Goal: Task Accomplishment & Management: Manage account settings

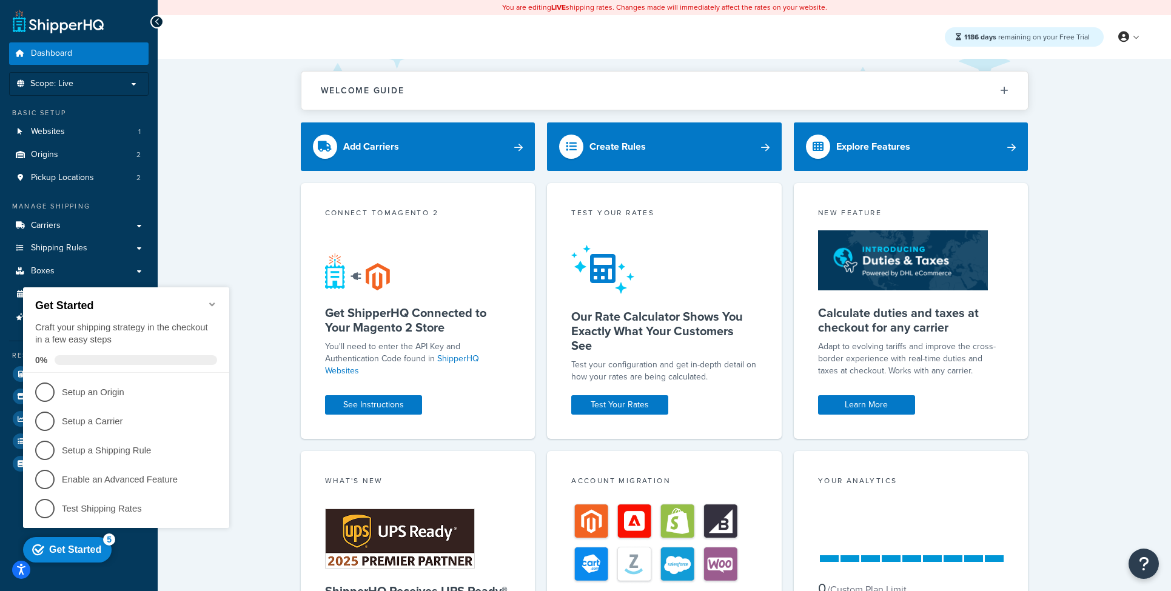
click at [212, 303] on icon "Minimize checklist" at bounding box center [211, 305] width 5 height 4
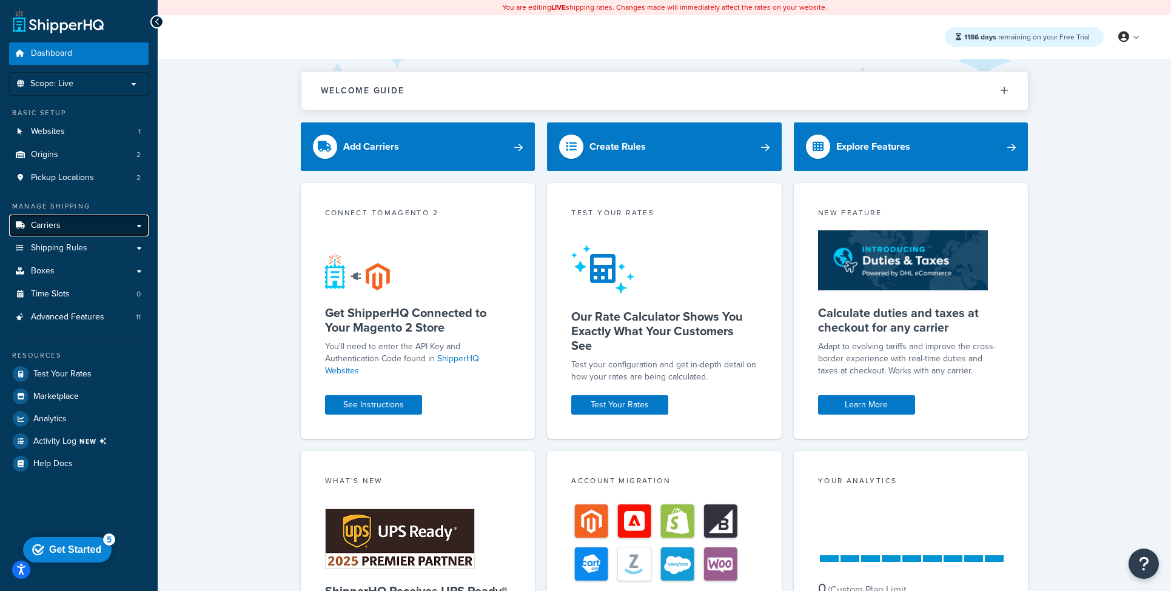
click at [35, 221] on span "Carriers" at bounding box center [46, 226] width 30 height 10
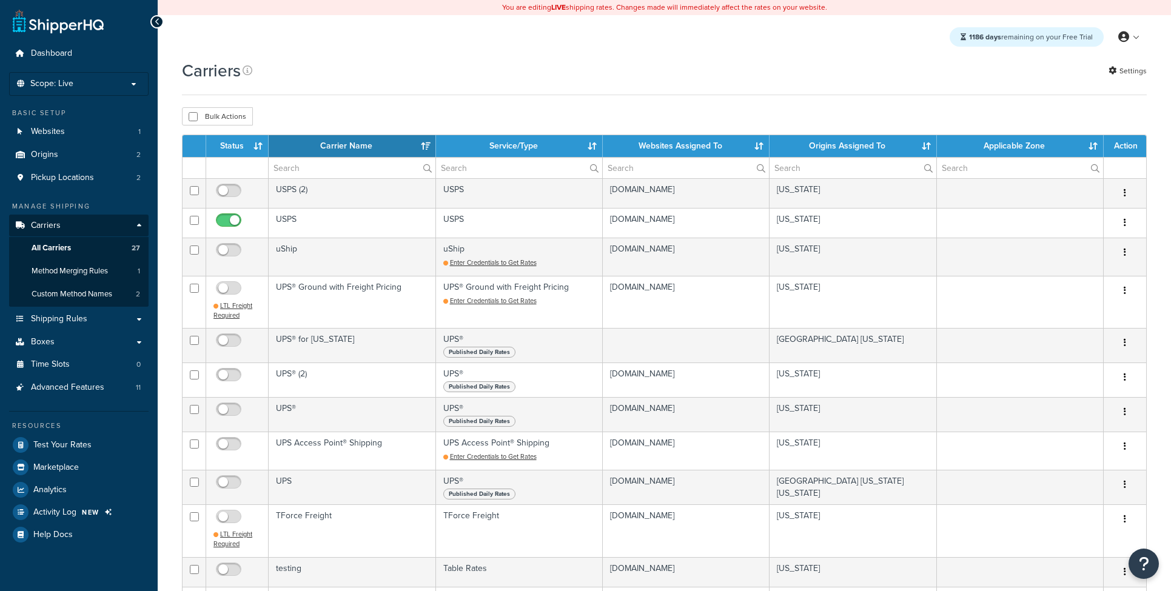
select select "15"
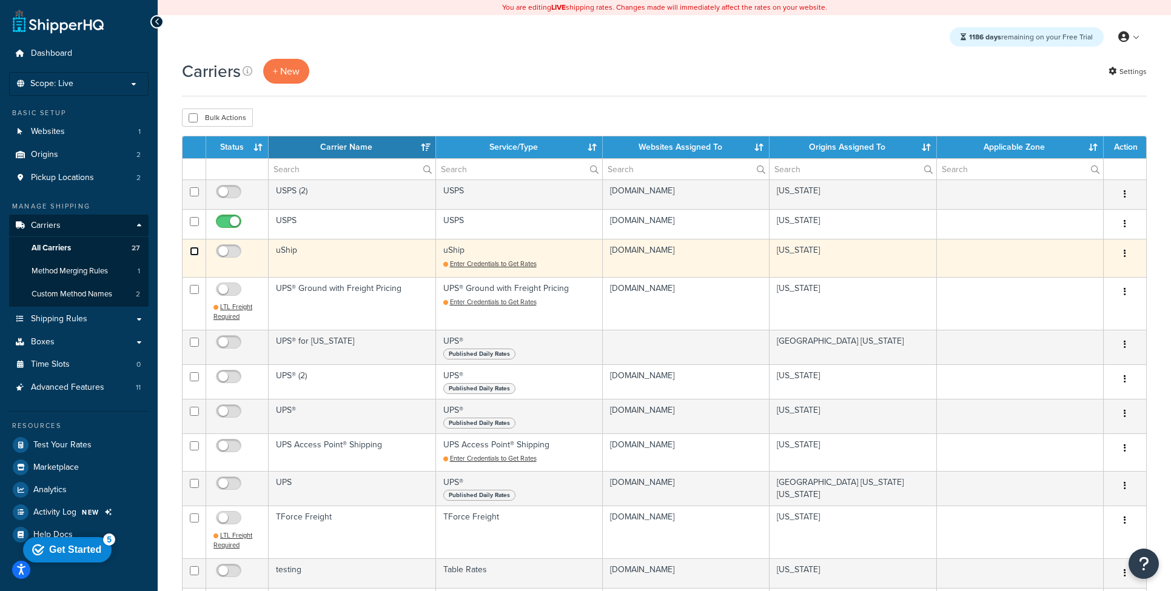
click at [196, 253] on input "checkbox" at bounding box center [194, 251] width 9 height 9
checkbox input "true"
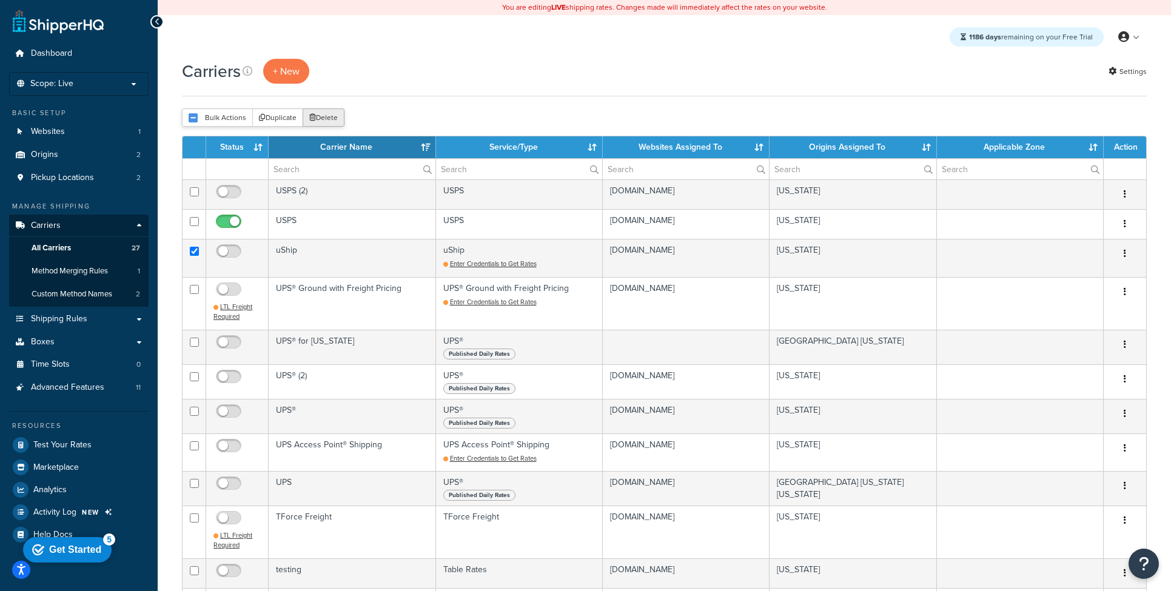
click at [317, 115] on button "Delete" at bounding box center [324, 118] width 42 height 18
click at [85, 319] on span "Shipping Rules" at bounding box center [59, 319] width 56 height 10
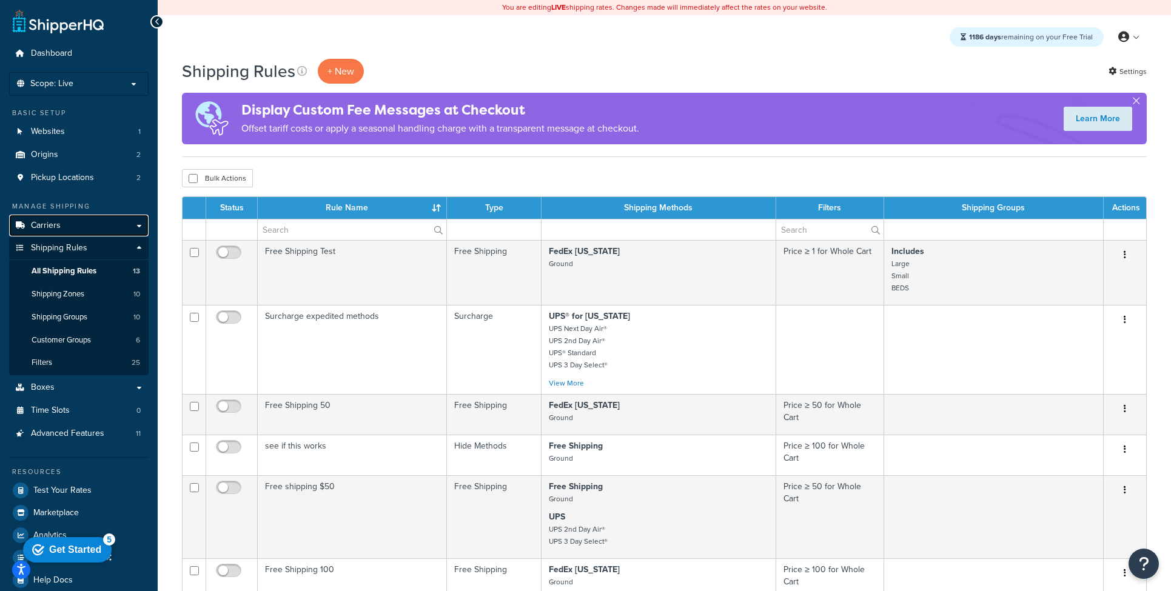
click at [61, 222] on link "Carriers" at bounding box center [78, 226] width 139 height 22
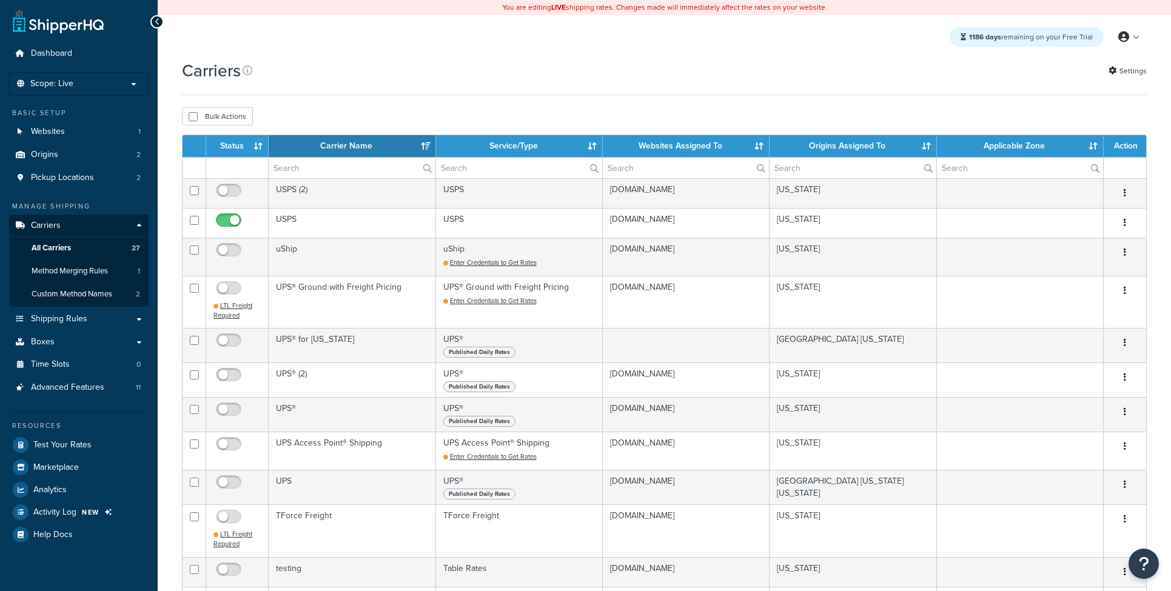
select select "15"
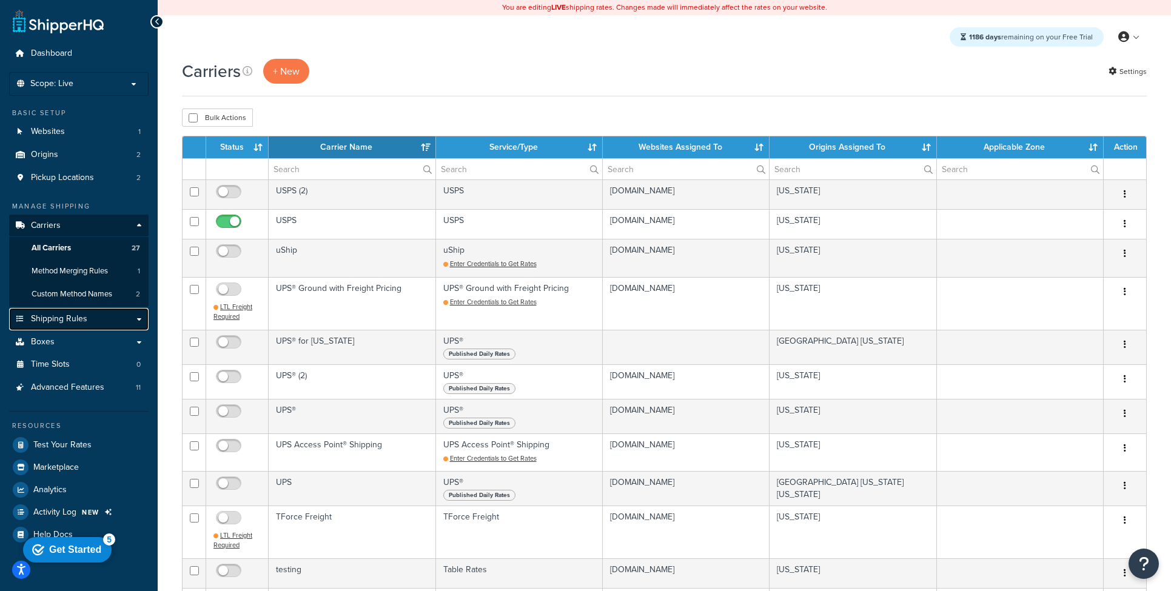
click at [56, 327] on link "Shipping Rules" at bounding box center [78, 319] width 139 height 22
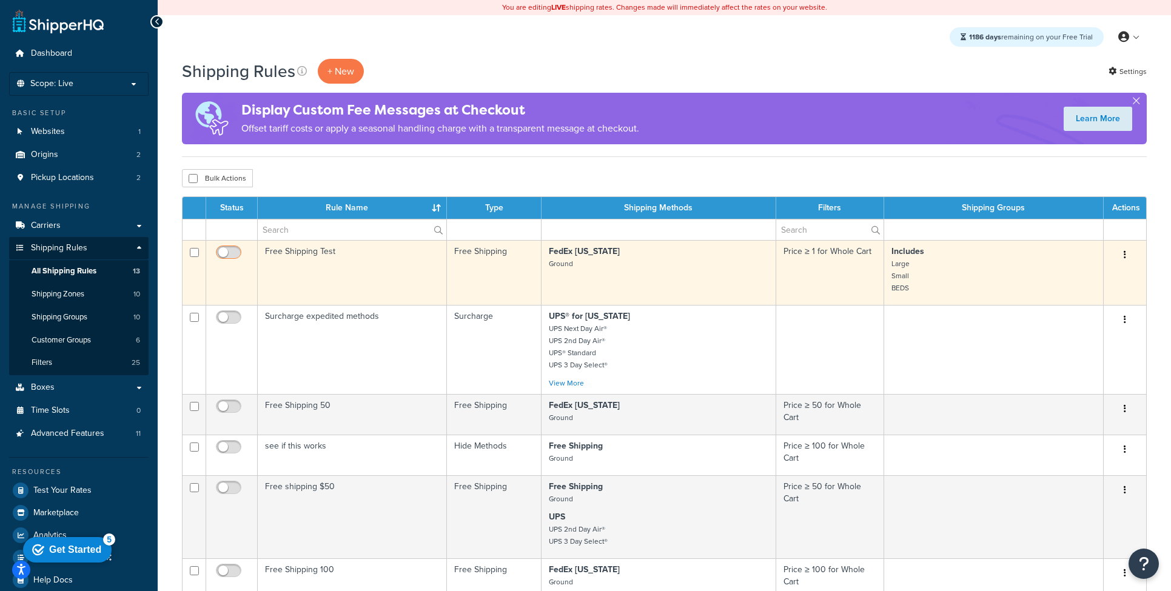
click at [229, 252] on input "checkbox" at bounding box center [229, 255] width 33 height 15
checkbox input "false"
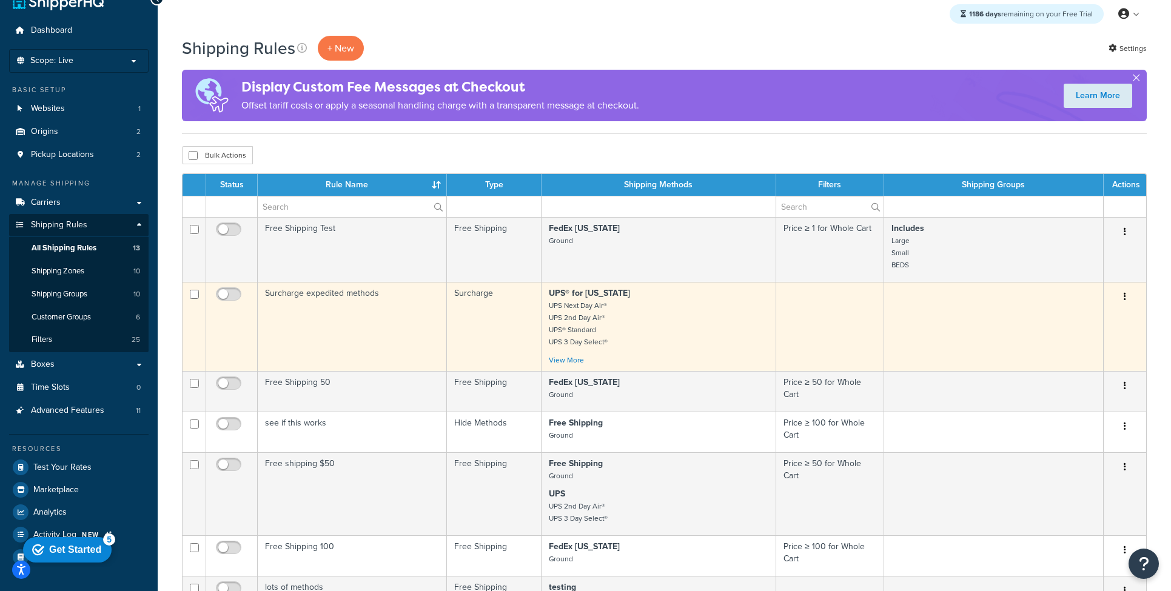
scroll to position [31, 0]
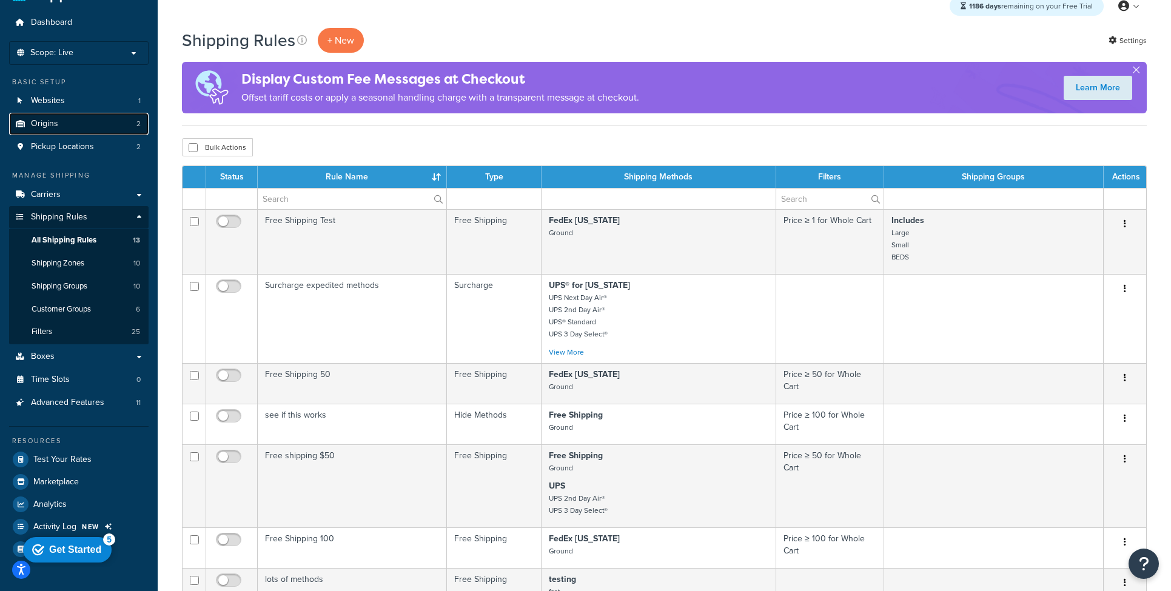
click at [105, 121] on link "Origins 2" at bounding box center [78, 124] width 139 height 22
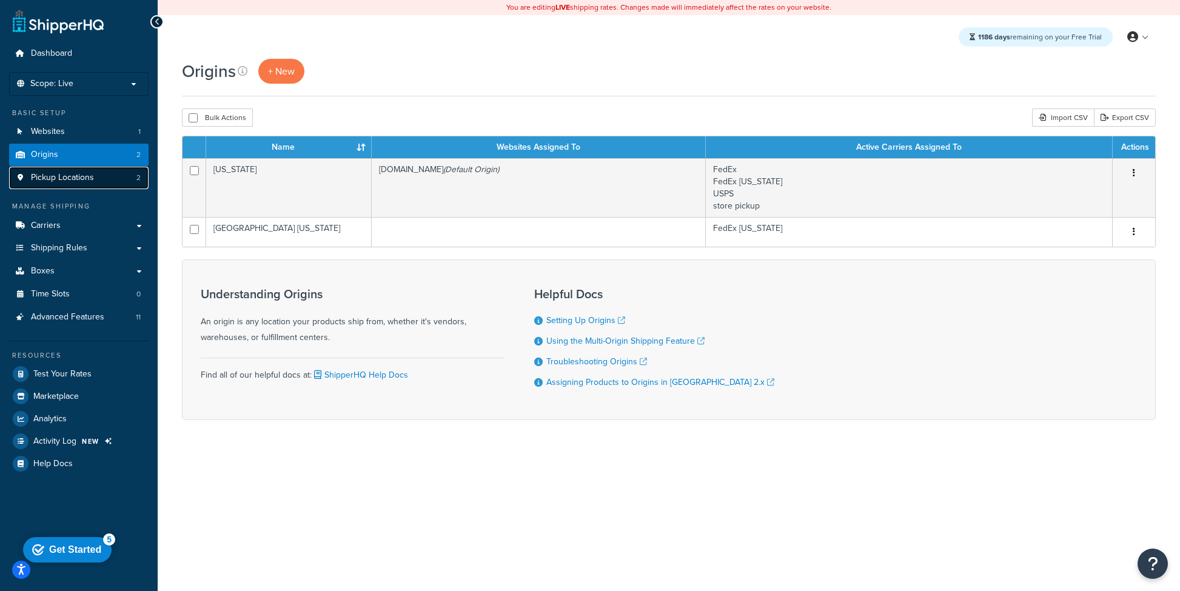
click at [85, 180] on span "Pickup Locations" at bounding box center [62, 178] width 63 height 10
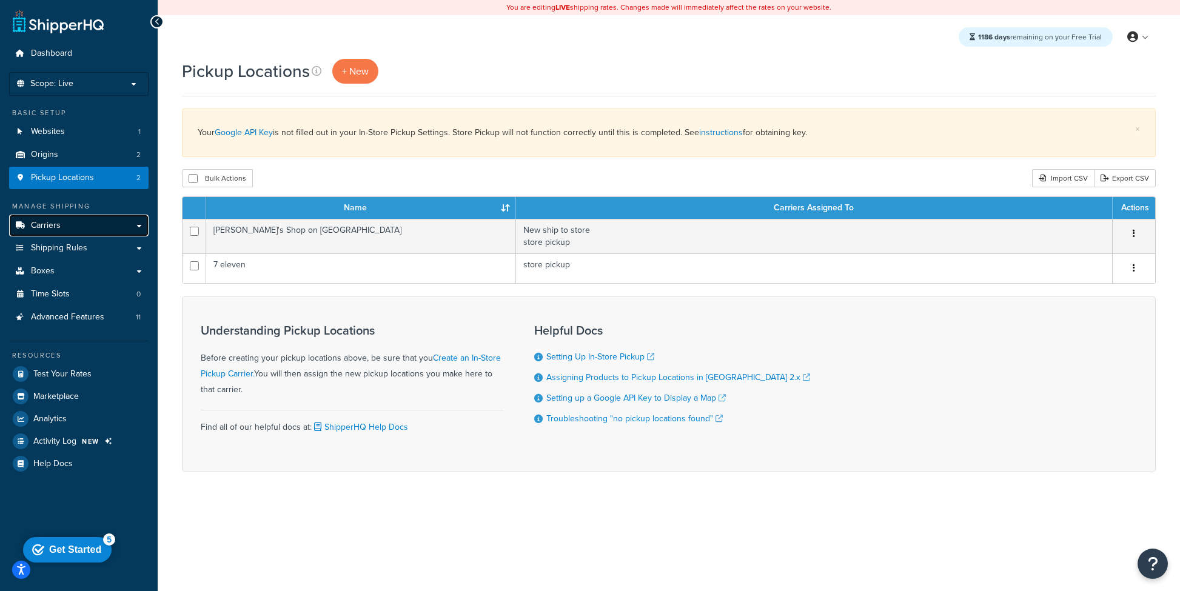
click at [102, 229] on link "Carriers" at bounding box center [78, 226] width 139 height 22
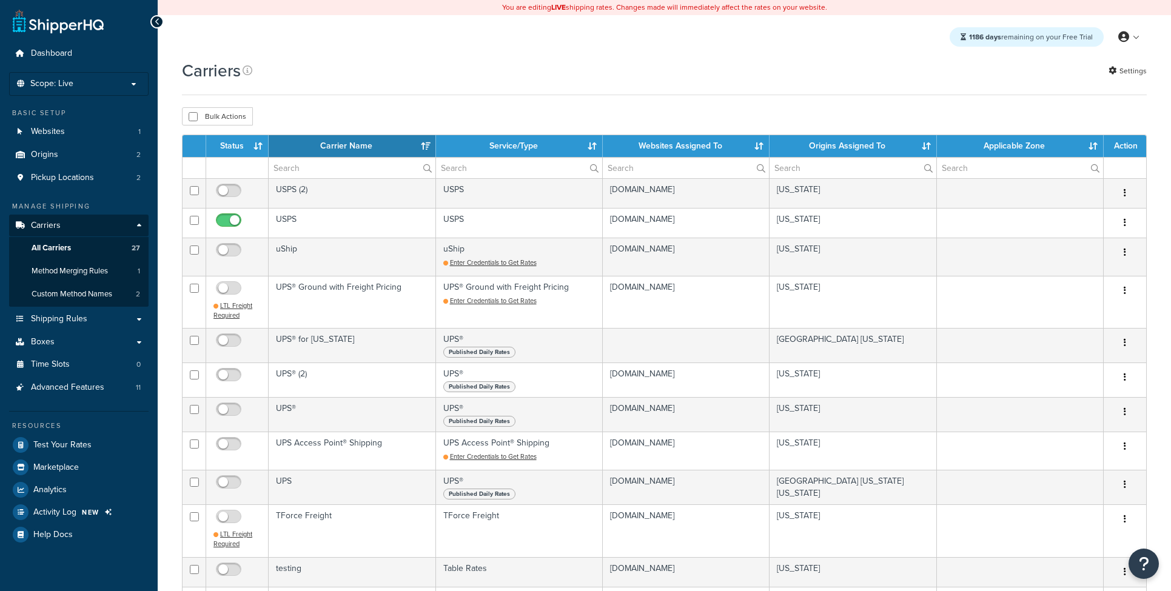
select select "15"
